Goal: Task Accomplishment & Management: Manage account settings

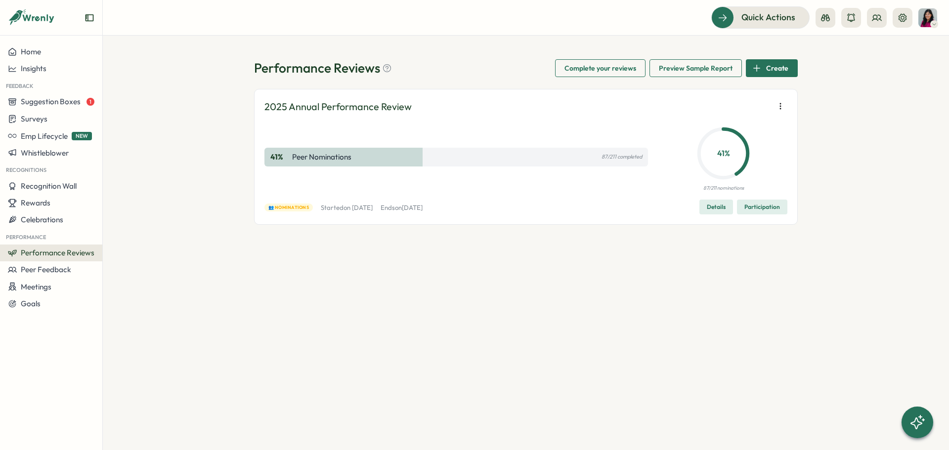
click at [762, 205] on span "Participation" at bounding box center [763, 207] width 36 height 14
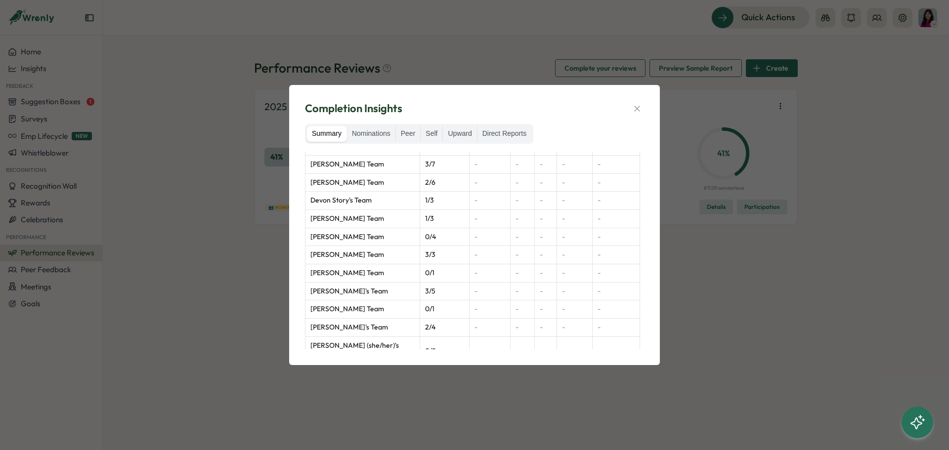
scroll to position [247, 0]
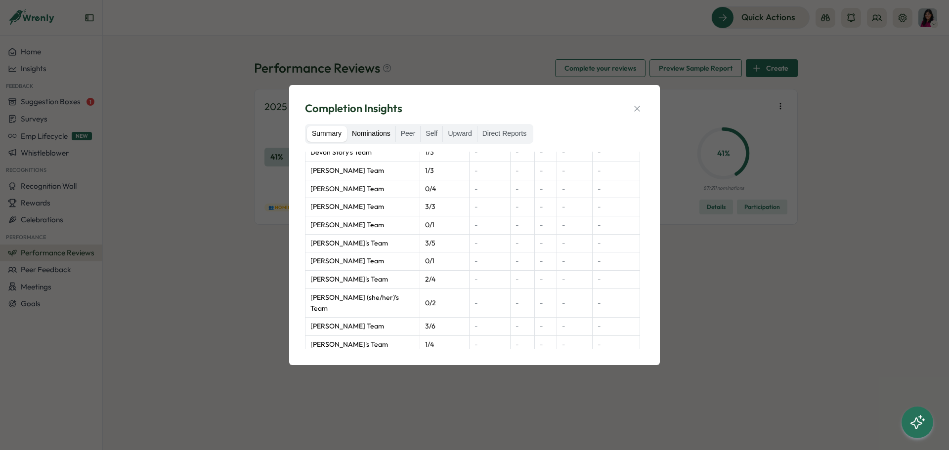
click at [378, 131] on label "Nominations" at bounding box center [371, 134] width 48 height 16
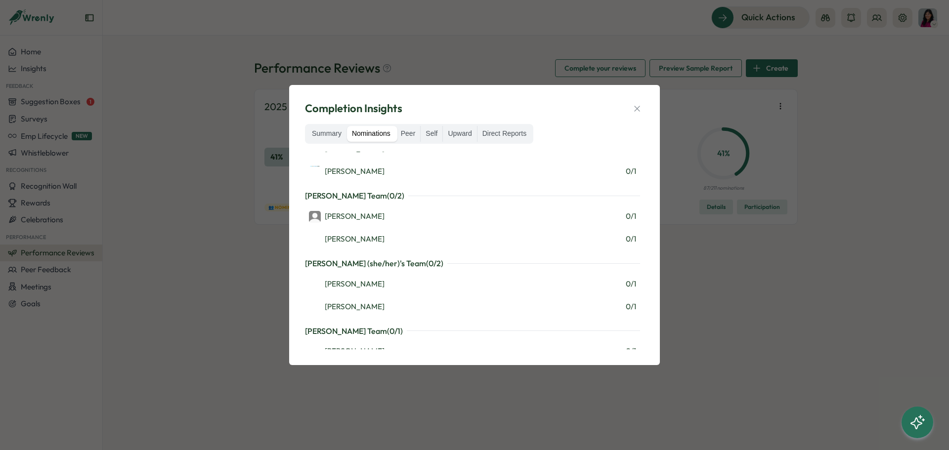
scroll to position [494, 0]
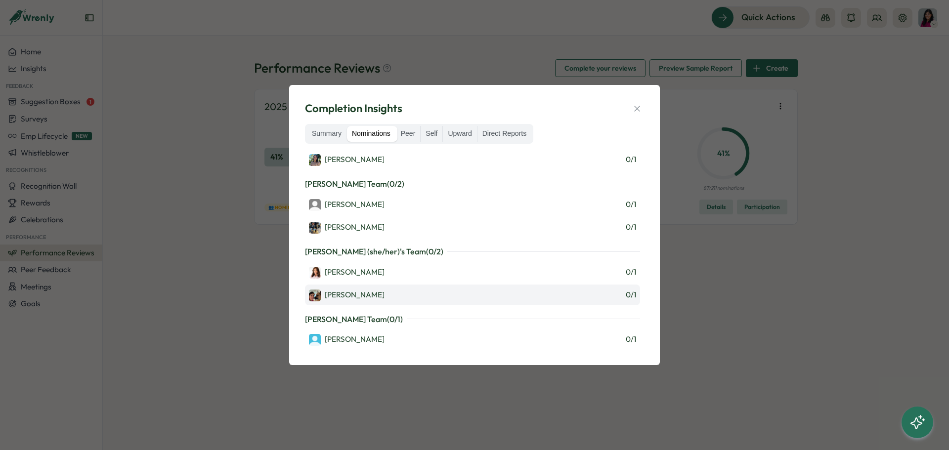
click at [462, 292] on div "Mona 0 / 1" at bounding box center [472, 295] width 327 height 13
click at [603, 294] on div "Mona 0 / 1" at bounding box center [472, 295] width 327 height 13
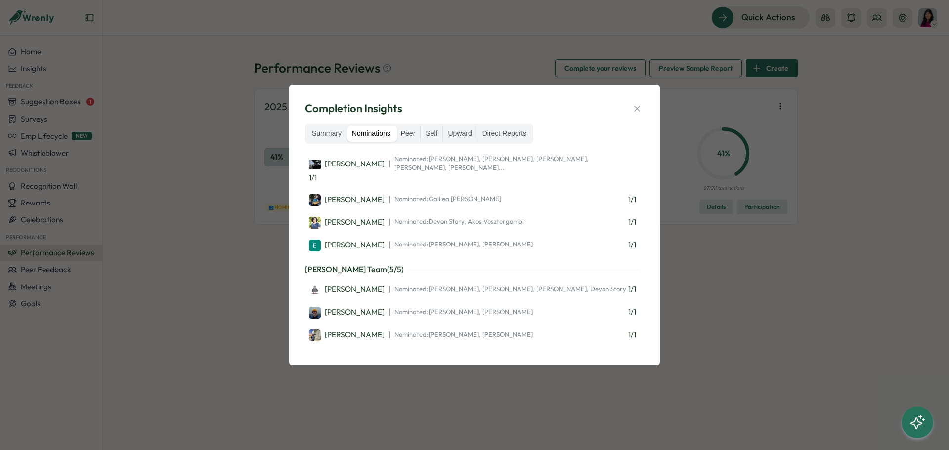
scroll to position [5241, 0]
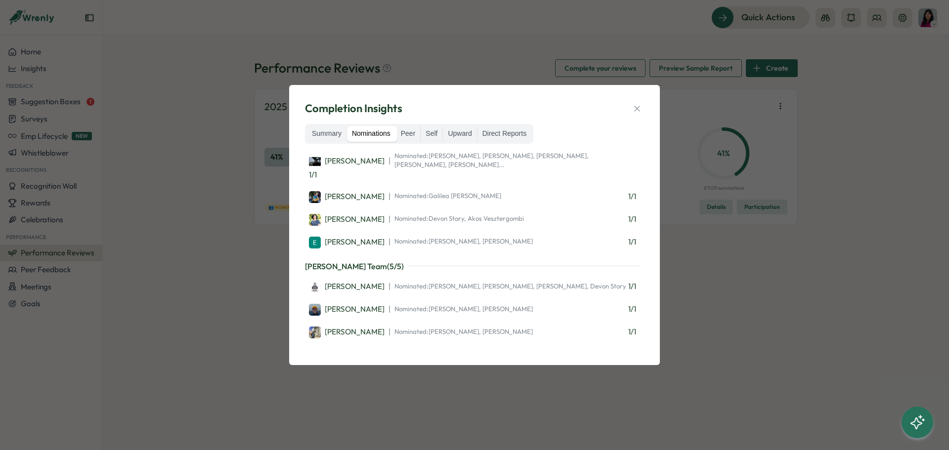
click at [259, 143] on div "Completion Insights Summary Nominations Peer Self Upward Direct Reports Daniel …" at bounding box center [474, 225] width 949 height 450
click at [222, 114] on div "Completion Insights Summary Nominations Peer Self Upward Direct Reports Daniel …" at bounding box center [474, 225] width 949 height 450
click at [644, 109] on button "button" at bounding box center [637, 109] width 14 height 14
